Goal: Task Accomplishment & Management: Use online tool/utility

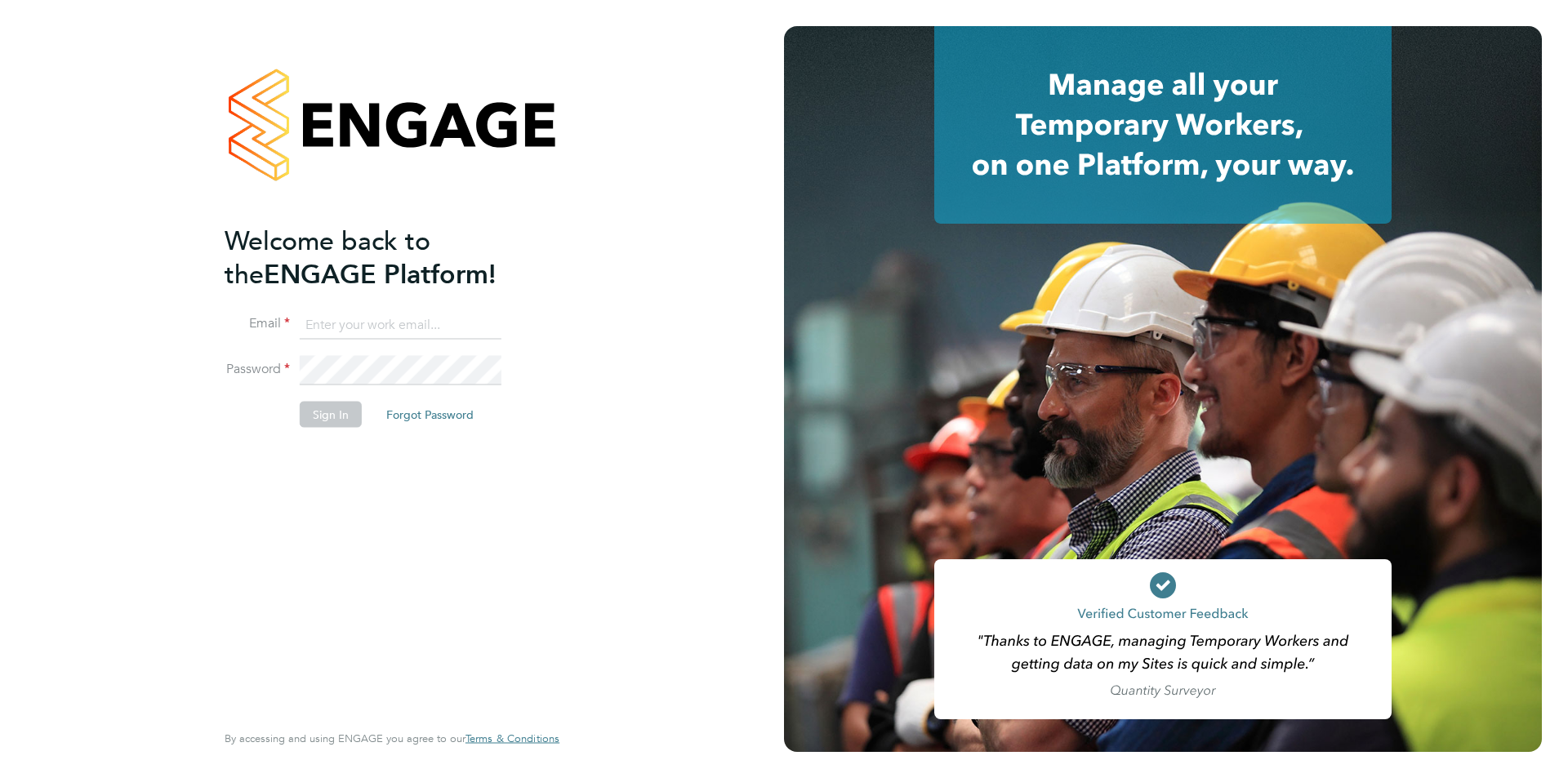
type input "accounts@stallionrecruitment.com"
click at [334, 409] on button "Sign In" at bounding box center [330, 415] width 62 height 26
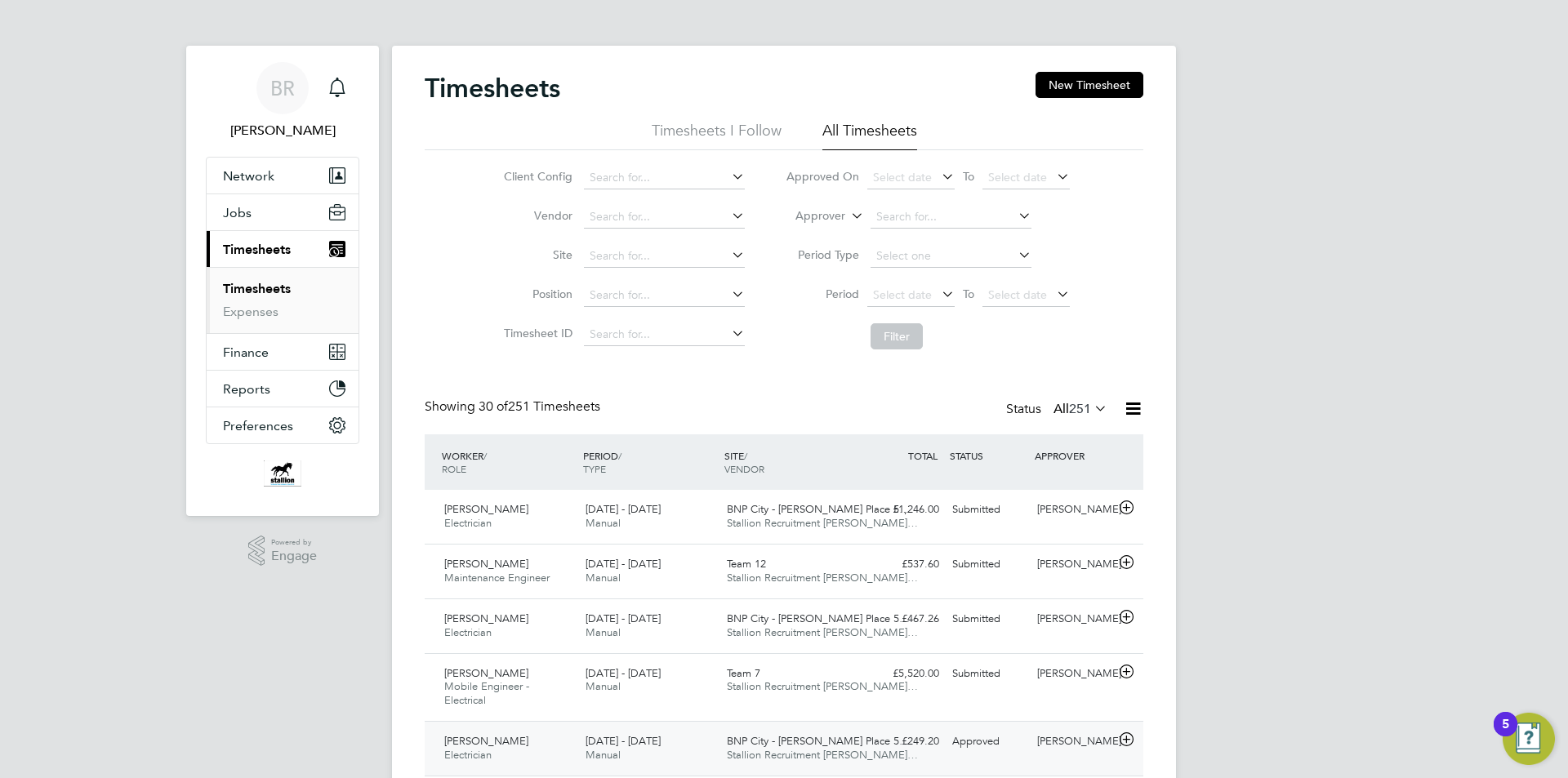
drag, startPoint x: 493, startPoint y: 677, endPoint x: 476, endPoint y: 733, distance: 58.5
click at [479, 718] on div "Stewart Walklate Mobile Engineer - Electrical 4 - 10 Aug 2025 4 - 10 Aug 2025 M…" at bounding box center [784, 687] width 719 height 69
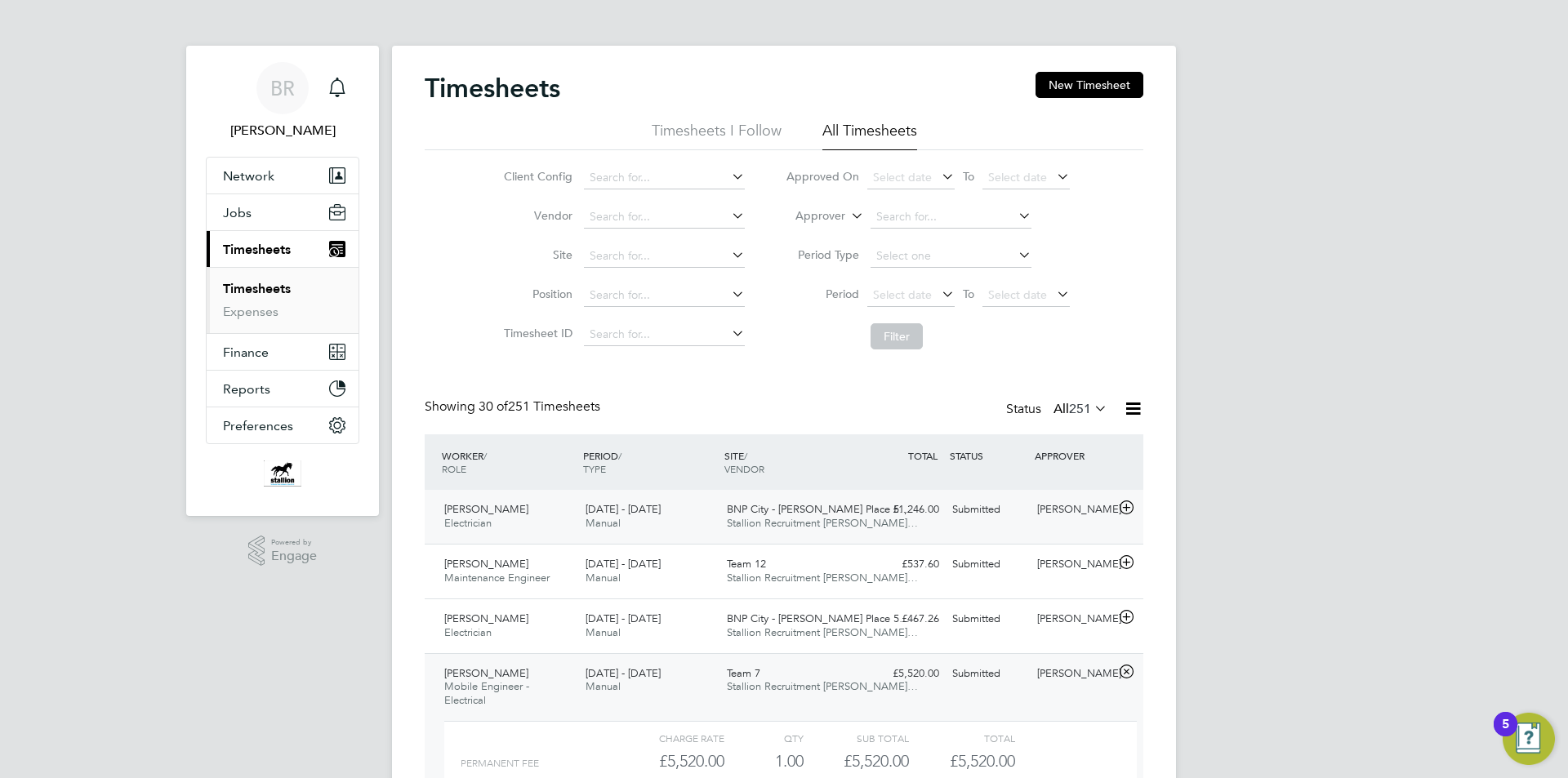
click at [651, 522] on div "16 - 22 Aug 2025 Manual" at bounding box center [649, 516] width 142 height 41
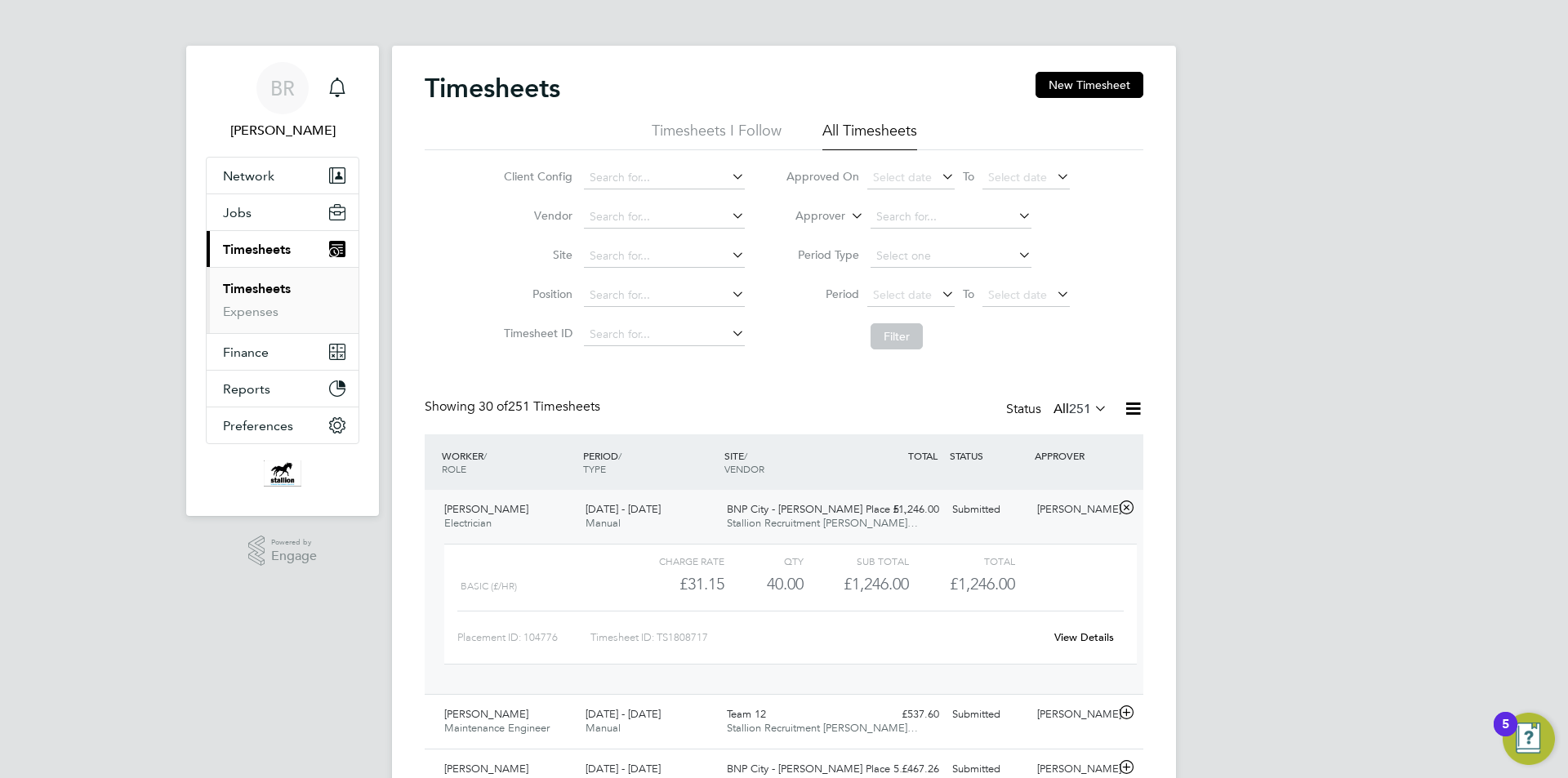
scroll to position [163, 0]
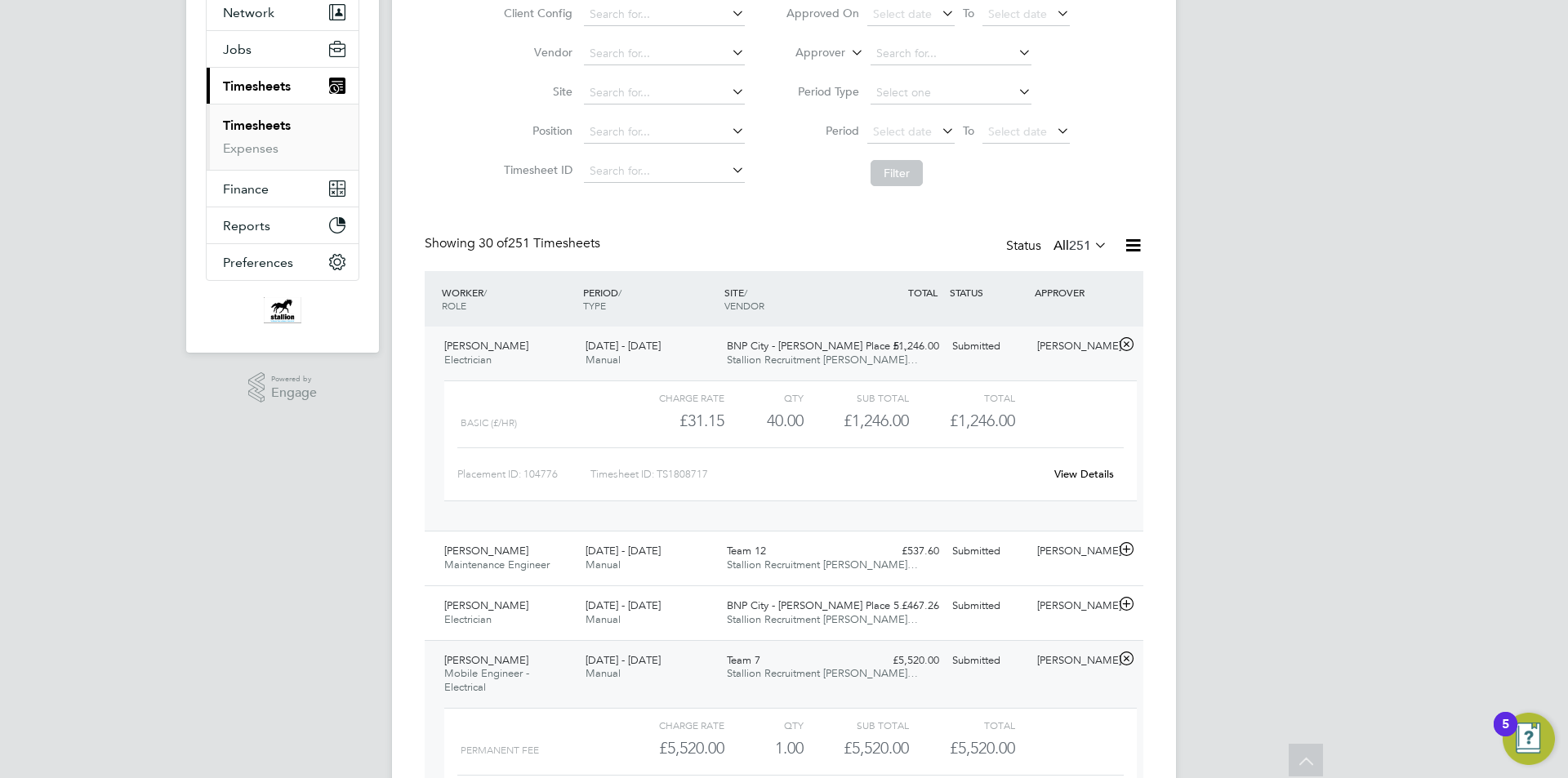
click at [838, 358] on span "Stallion Recruitment [PERSON_NAME]…" at bounding box center [822, 359] width 191 height 14
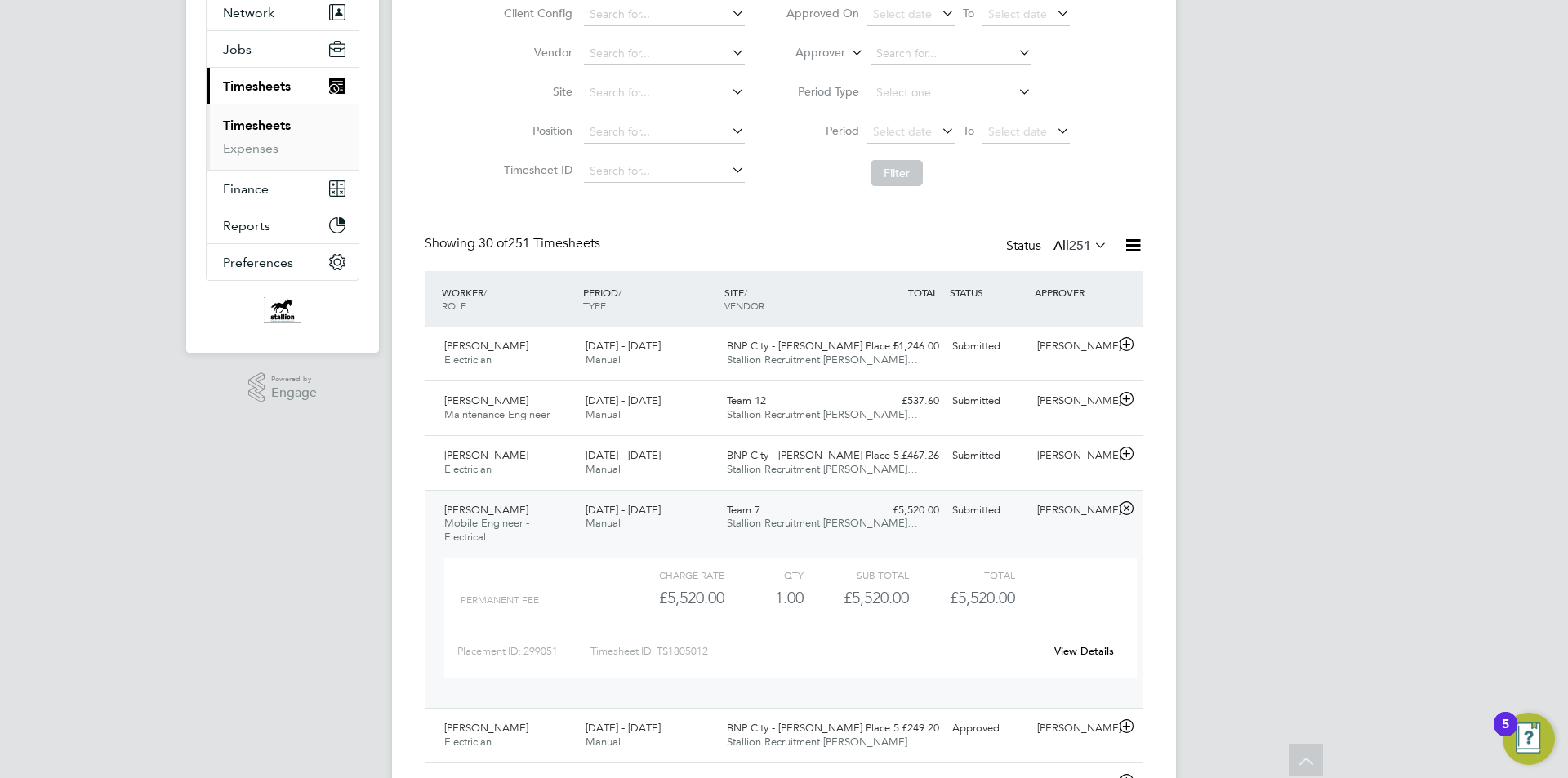
click at [817, 506] on div "Team 7 Stallion Recruitment Lim…" at bounding box center [791, 517] width 142 height 41
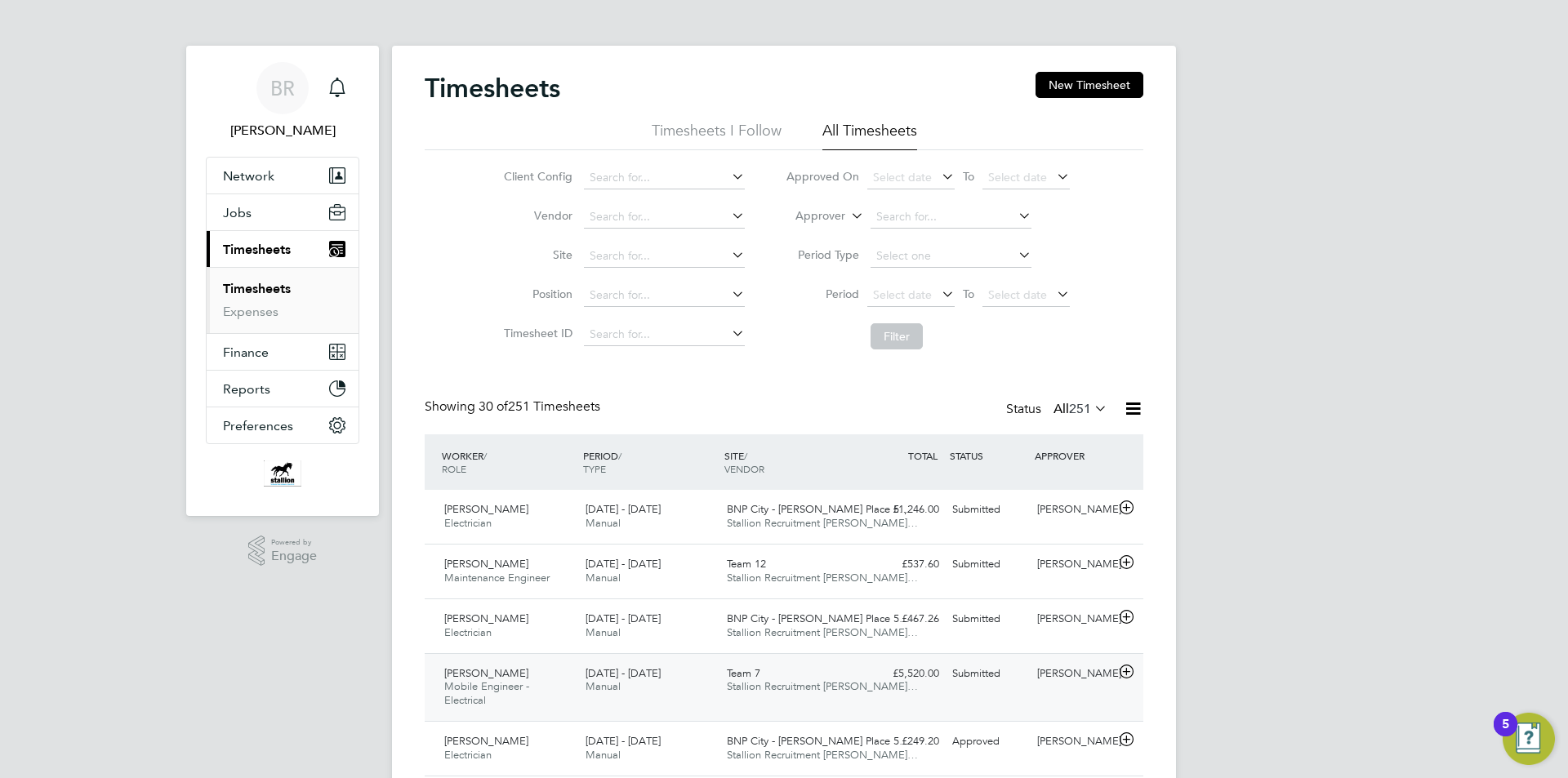
click at [664, 680] on div "[DATE] - [DATE] Manual" at bounding box center [649, 680] width 142 height 41
